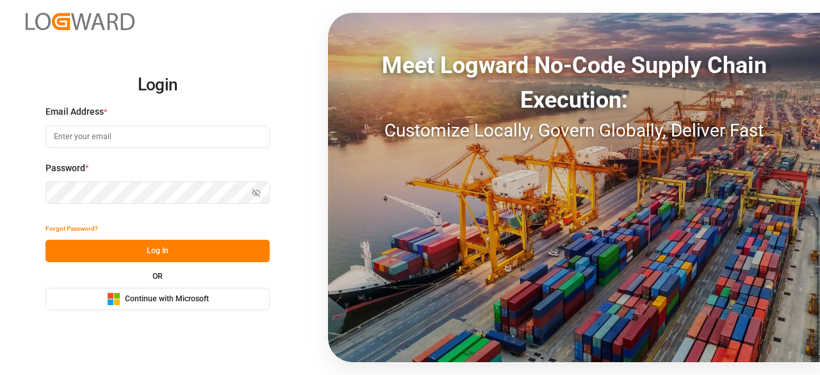
click at [128, 303] on span "Continue with Microsoft" at bounding box center [167, 300] width 84 height 12
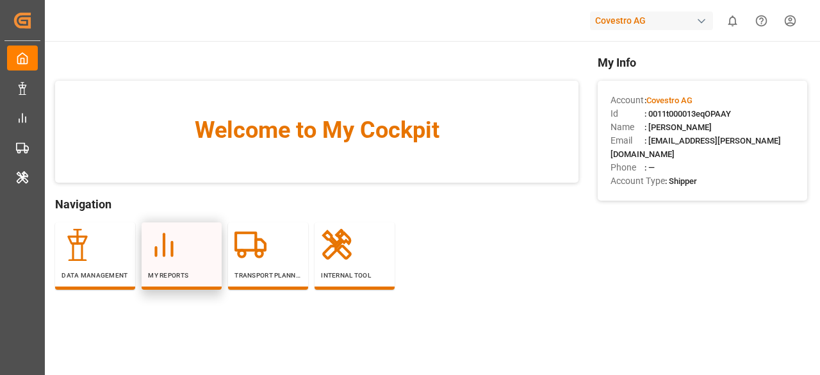
click at [186, 241] on div at bounding box center [181, 245] width 67 height 32
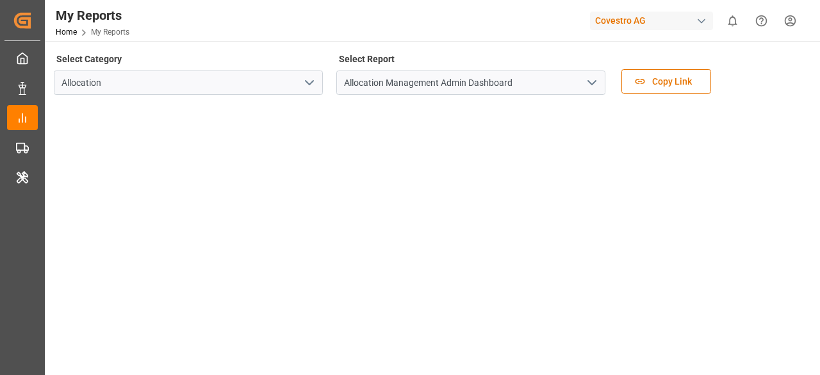
click at [586, 78] on icon "open menu" at bounding box center [591, 82] width 15 height 15
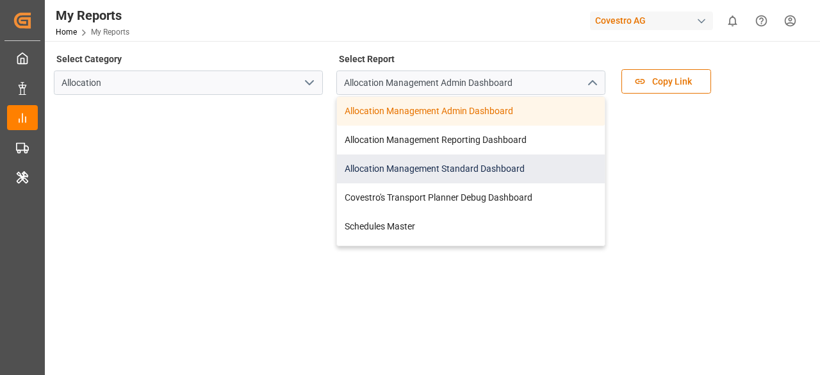
click at [447, 170] on div "Allocation Management Standard Dashboard" at bounding box center [471, 168] width 268 height 29
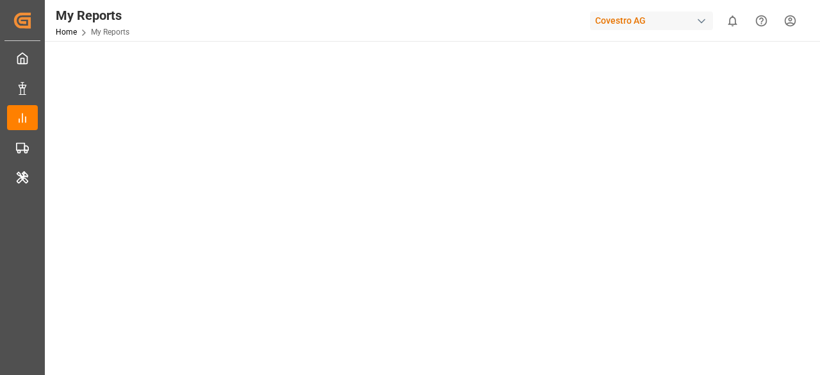
scroll to position [126, 0]
click at [652, 26] on div "Covestro AG" at bounding box center [651, 21] width 123 height 19
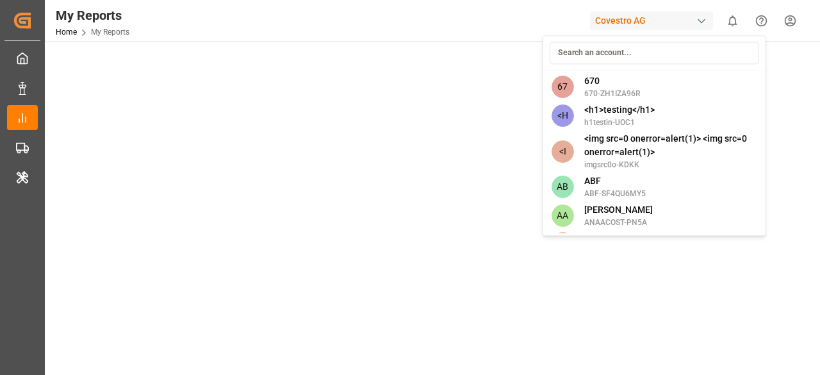
click at [624, 53] on input at bounding box center [655, 53] width 210 height 22
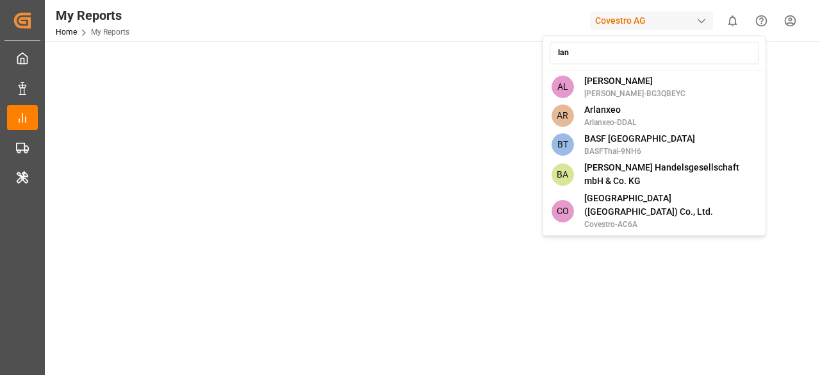
type input "lanx"
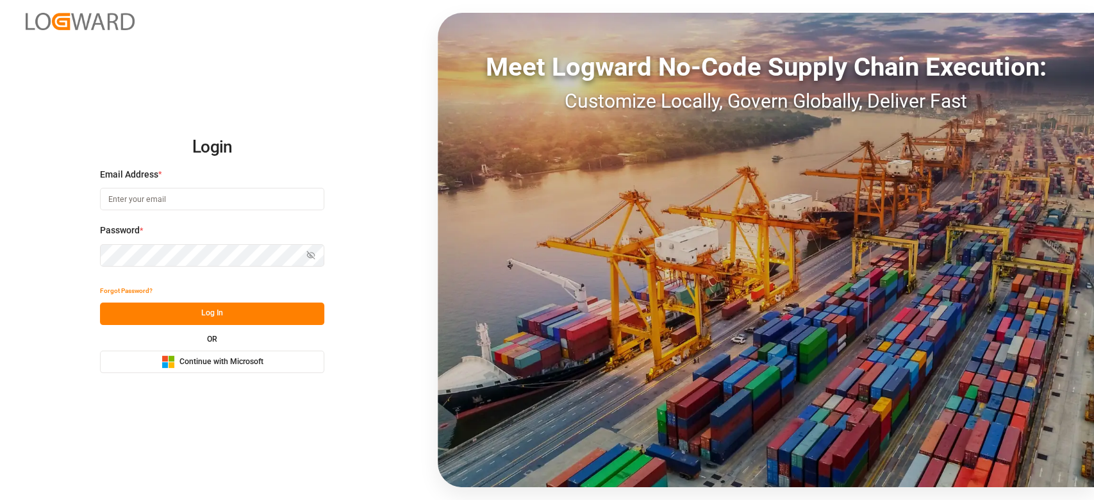
click at [213, 367] on span "Continue with Microsoft" at bounding box center [221, 362] width 84 height 12
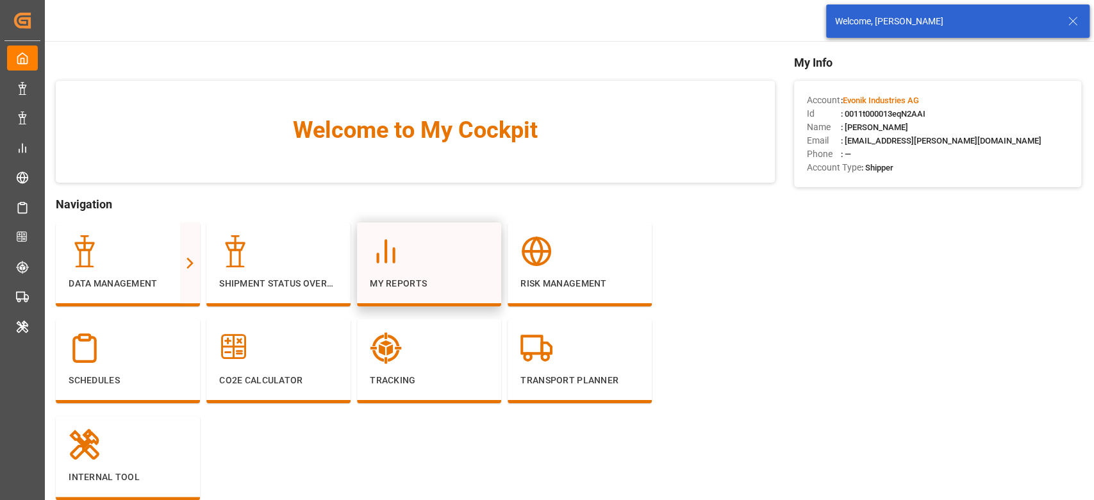
click at [408, 244] on div at bounding box center [429, 251] width 119 height 32
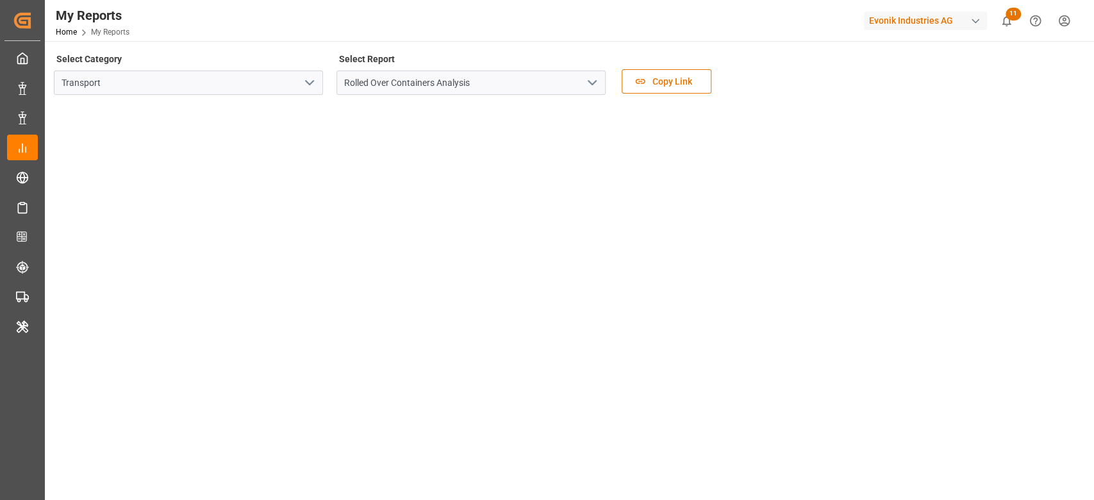
click at [313, 83] on icon "open menu" at bounding box center [309, 82] width 15 height 15
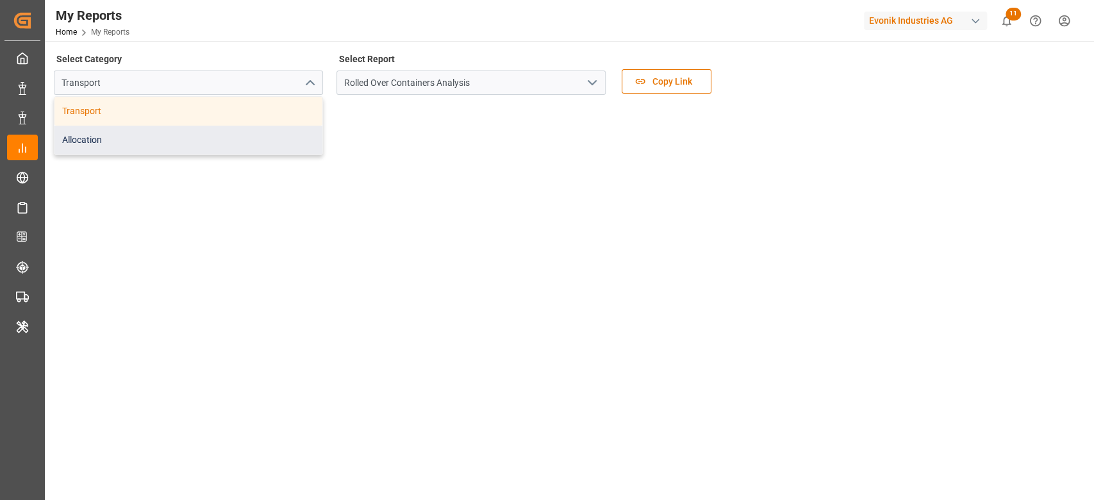
click at [246, 133] on div "Allocation" at bounding box center [188, 140] width 268 height 29
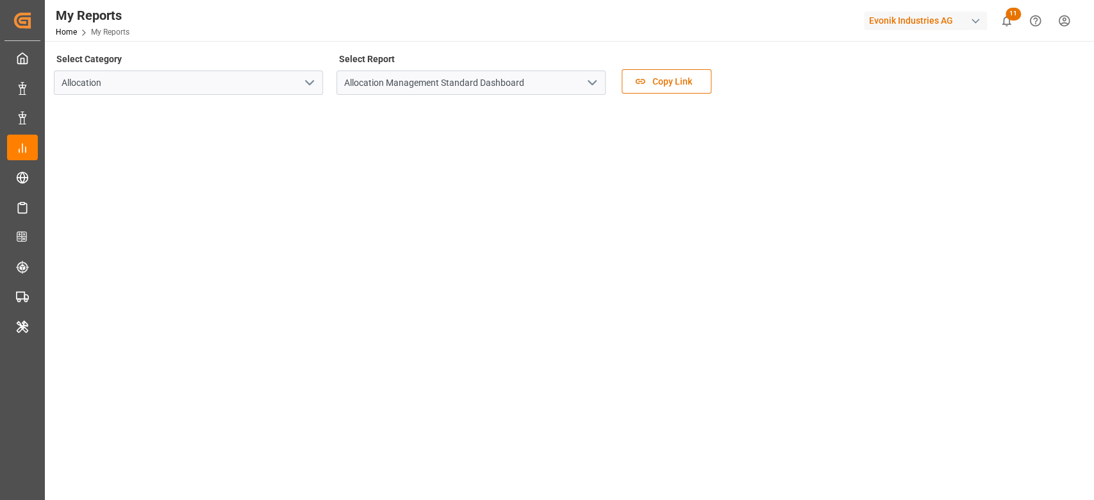
click at [596, 69] on div "Select Report Allocation Management Standard Dashboard" at bounding box center [470, 77] width 269 height 54
